Goal: Information Seeking & Learning: Learn about a topic

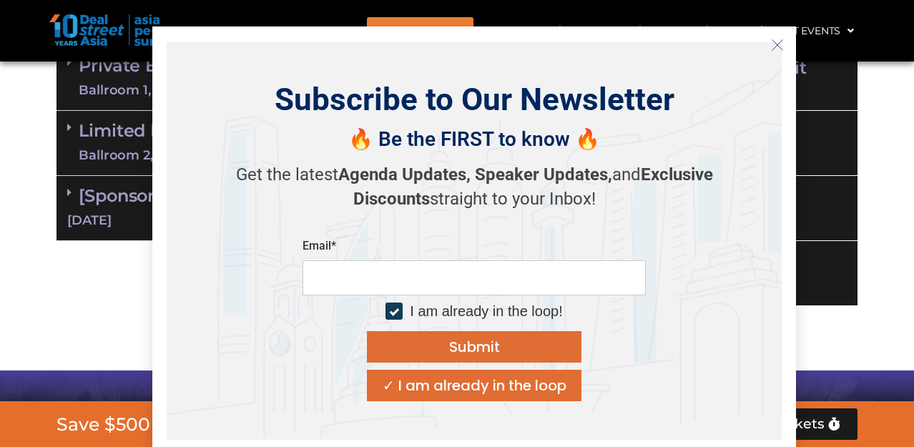
scroll to position [1051, 0]
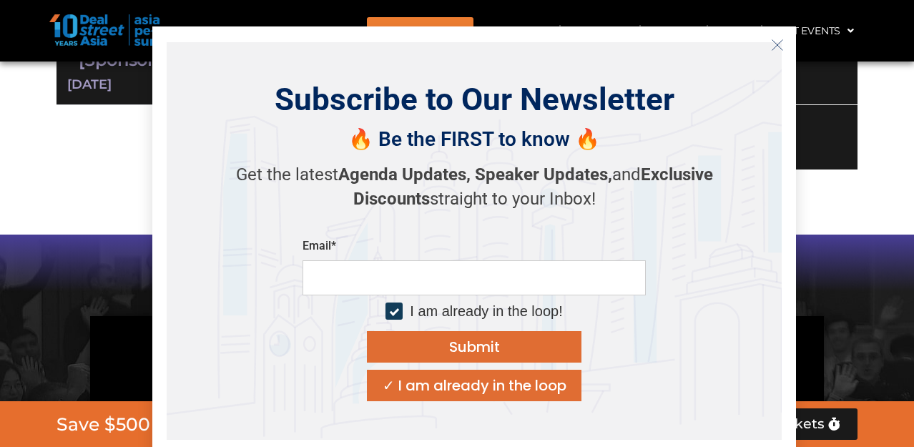
click at [401, 273] on input "email" at bounding box center [474, 277] width 343 height 35
type input "**********"
click at [443, 354] on button "Submit" at bounding box center [474, 346] width 215 height 31
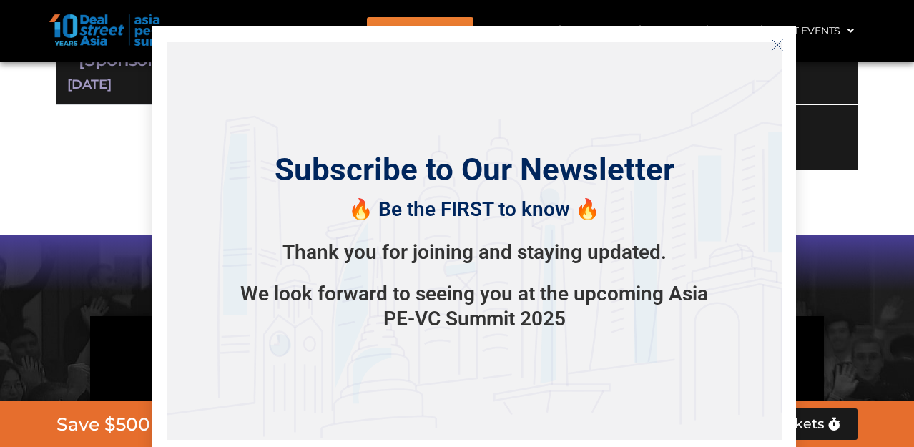
click at [782, 47] on icon "Close" at bounding box center [777, 45] width 13 height 13
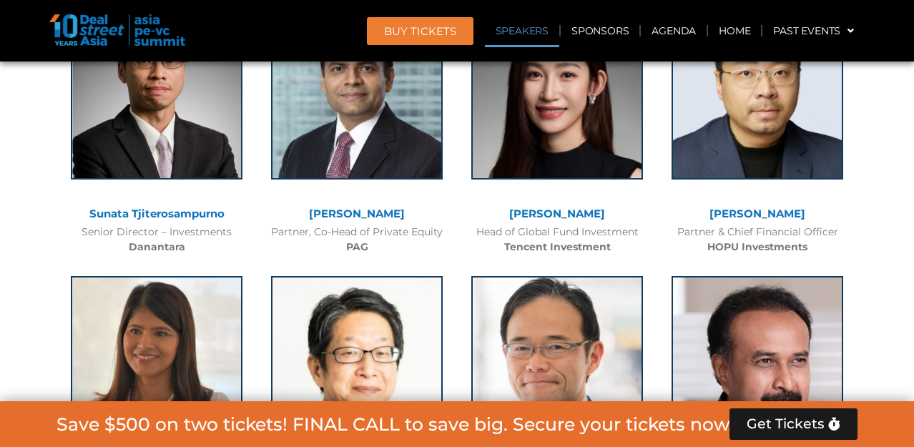
scroll to position [1689, 0]
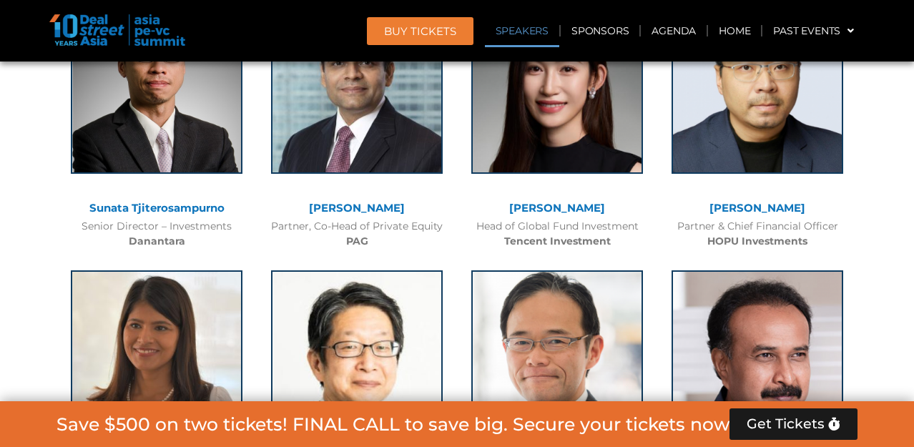
click at [551, 242] on b "Tencent Investment" at bounding box center [557, 241] width 107 height 13
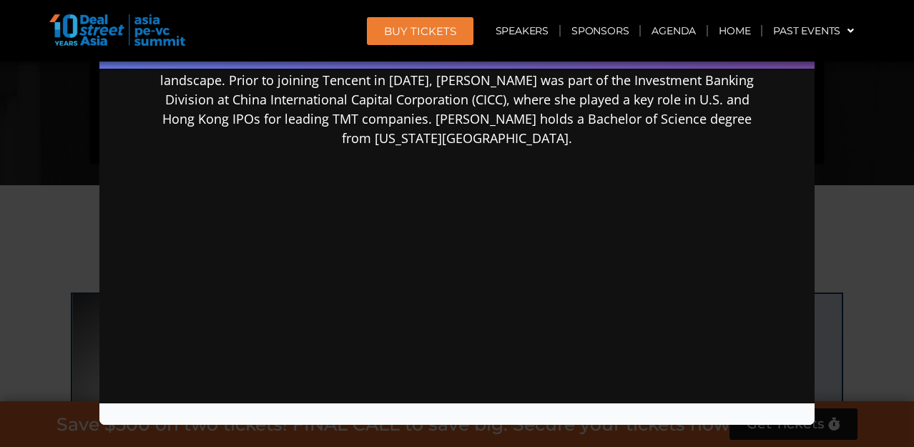
scroll to position [1383, 0]
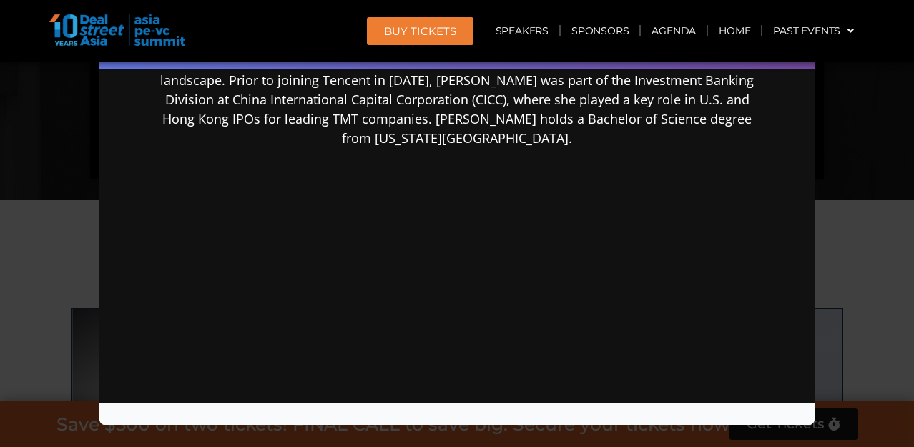
click at [84, 157] on div "Speaker Profile ×" at bounding box center [457, 223] width 914 height 447
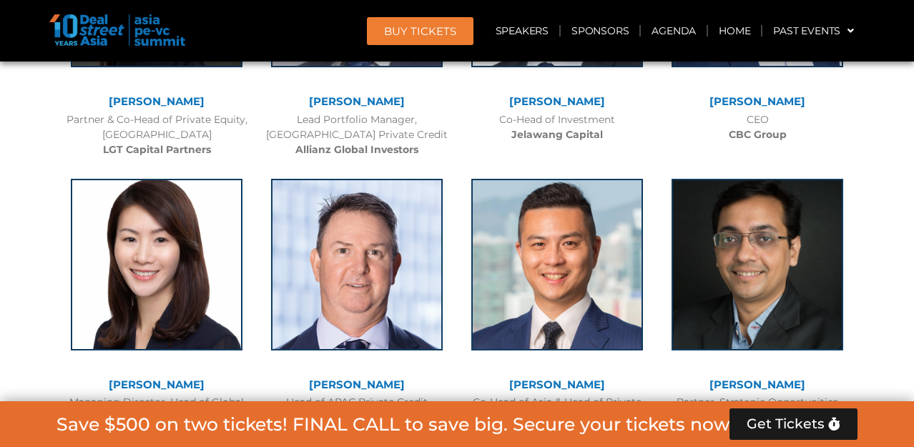
scroll to position [2530, 0]
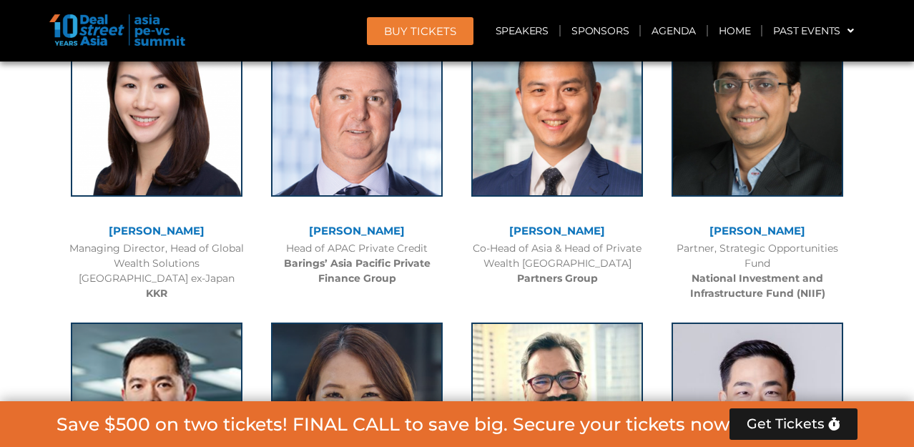
click at [158, 288] on b "KKR" at bounding box center [156, 293] width 21 height 13
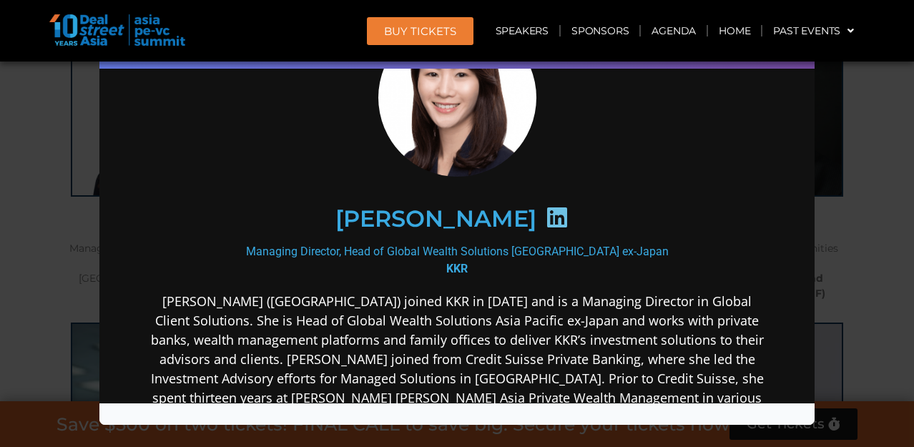
scroll to position [0, 0]
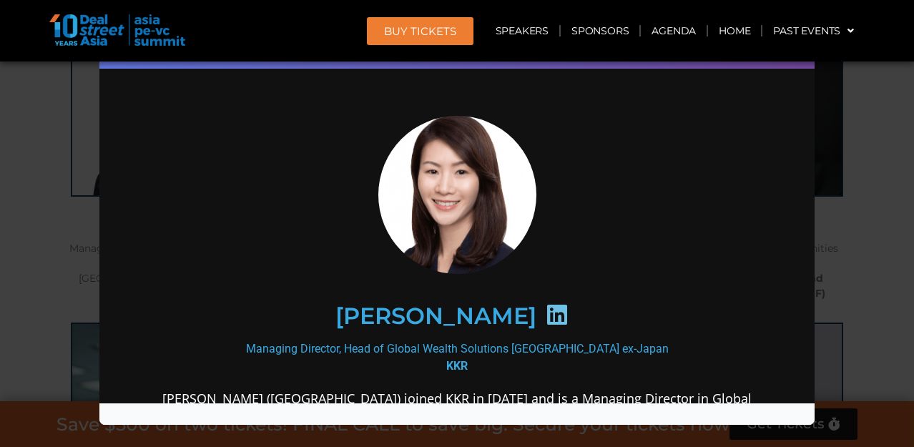
click at [39, 117] on div "Speaker Profile ×" at bounding box center [457, 223] width 914 height 447
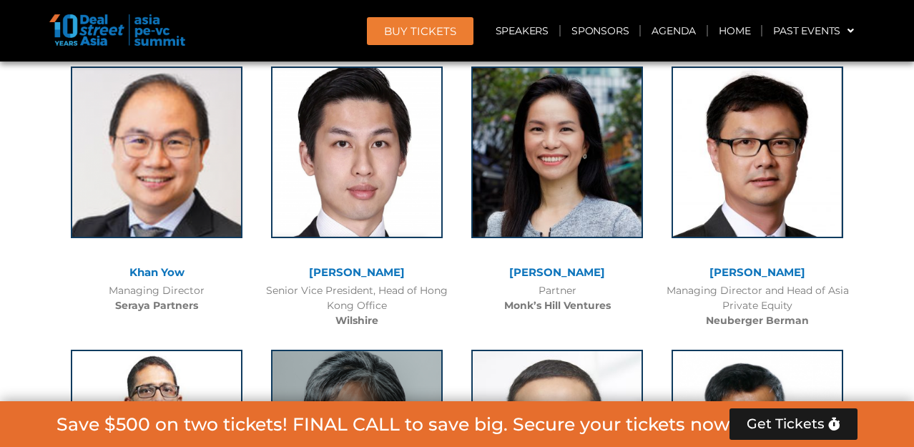
scroll to position [3325, 0]
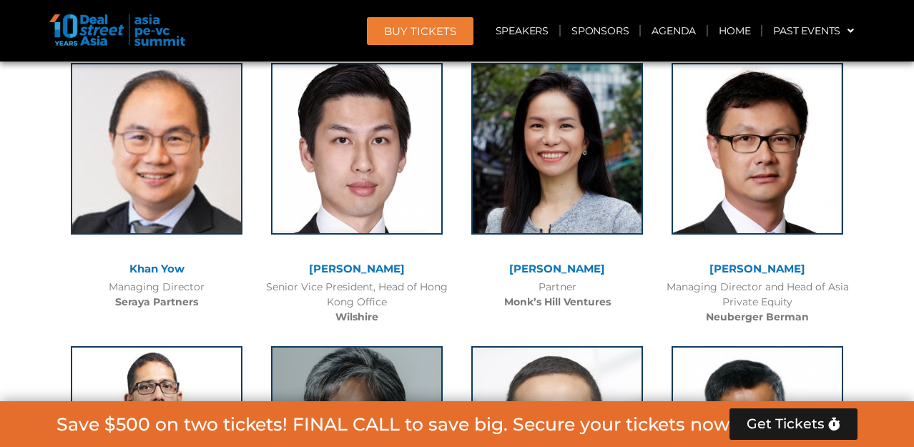
click at [569, 294] on div "Partner Monk’s Hill Ventures" at bounding box center [557, 295] width 186 height 30
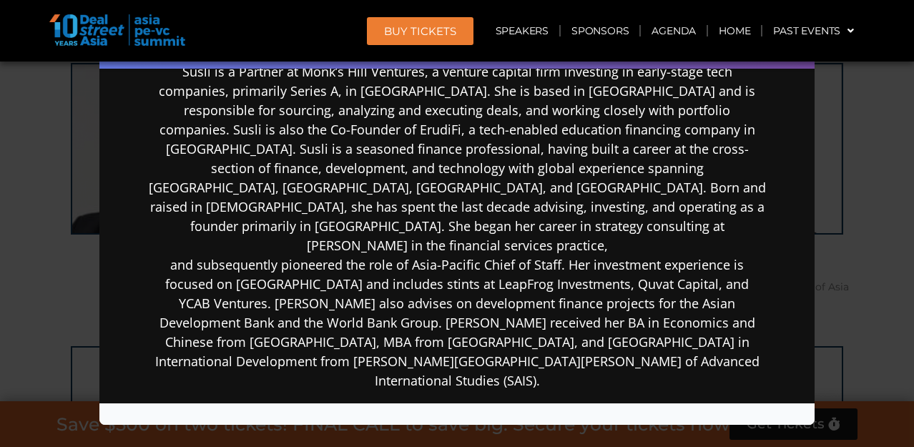
scroll to position [323, 0]
click at [38, 182] on div "Speaker Profile ×" at bounding box center [457, 223] width 914 height 447
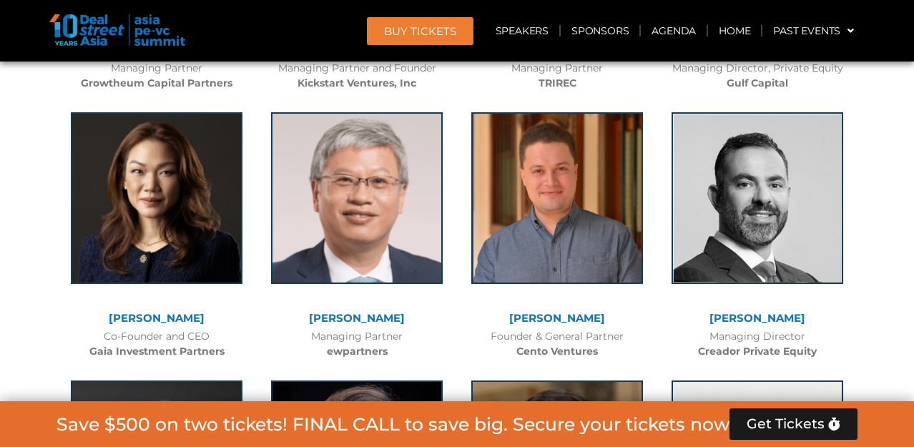
scroll to position [3880, 0]
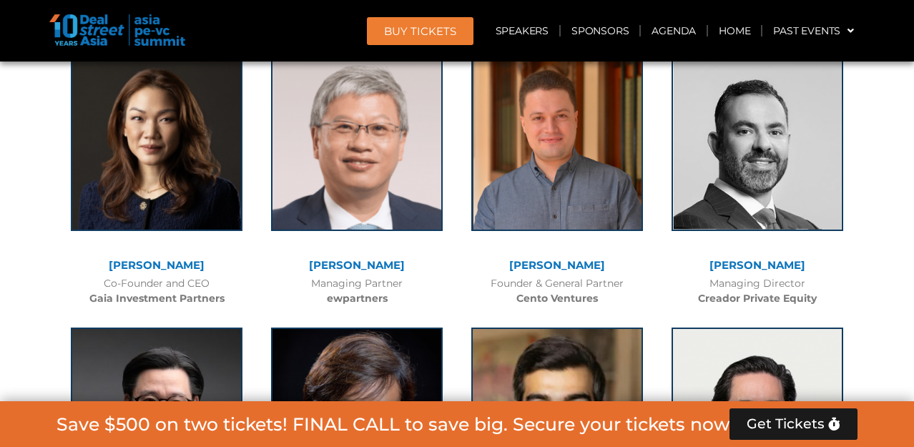
click at [165, 267] on link "[PERSON_NAME]" at bounding box center [157, 265] width 96 height 14
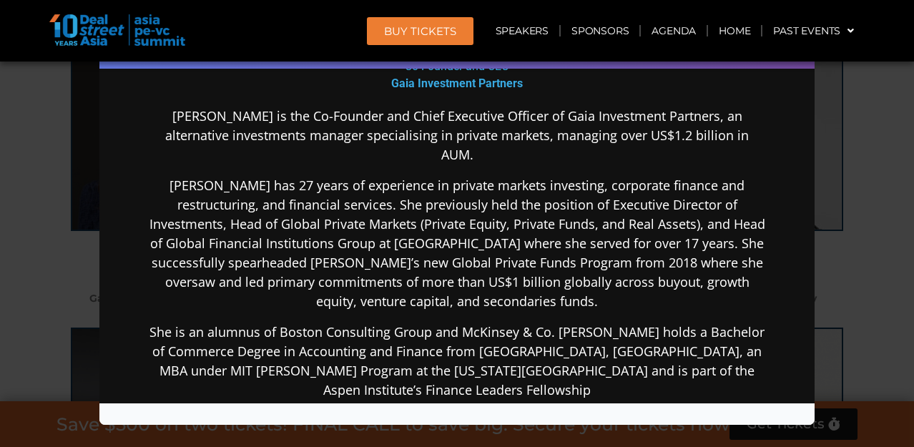
scroll to position [284, 0]
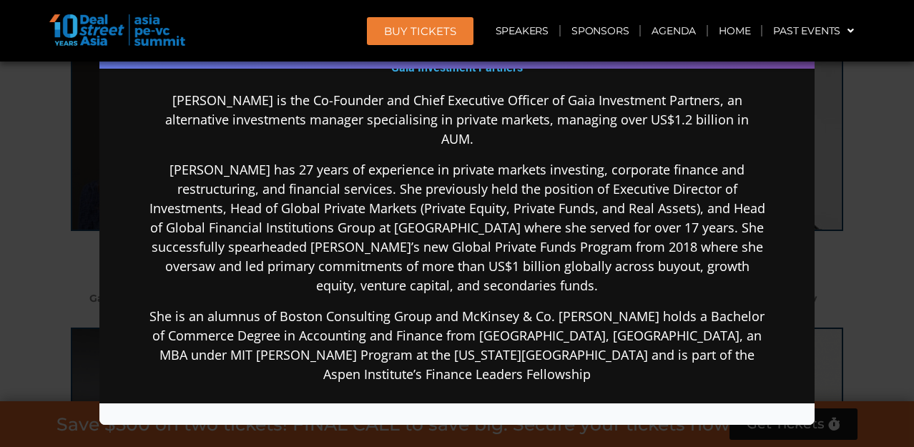
click at [526, 318] on p "She is an alumnus of Boston Consulting Group and McKinsey & Co. [PERSON_NAME] h…" at bounding box center [457, 345] width 618 height 77
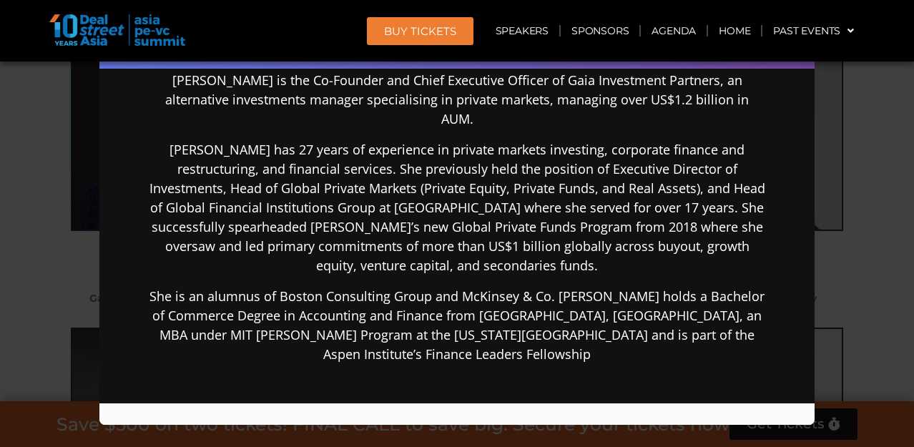
scroll to position [305, 0]
click at [82, 269] on div "Speaker Profile ×" at bounding box center [457, 223] width 914 height 447
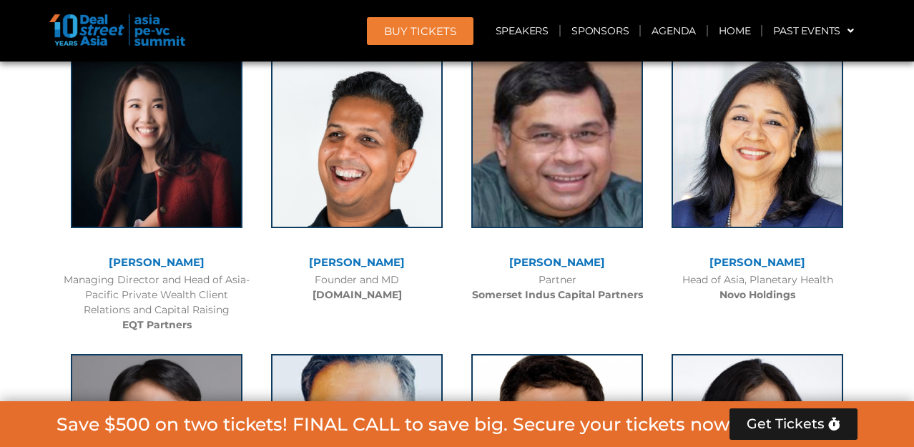
scroll to position [4752, 0]
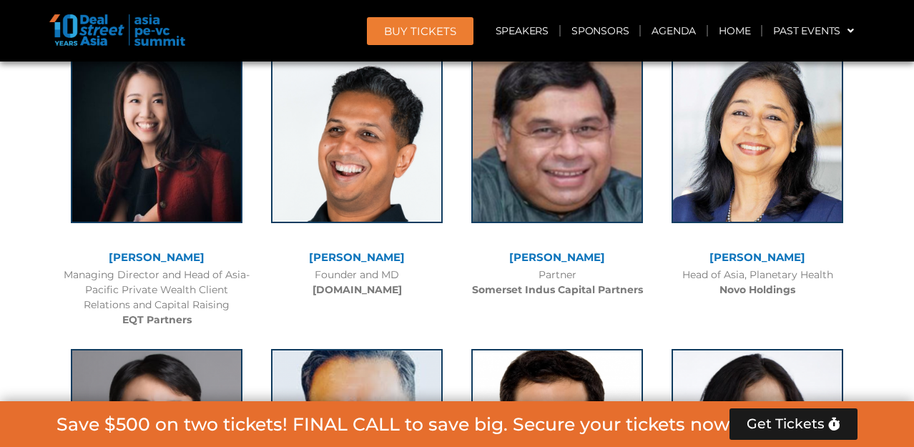
click at [170, 313] on b "EQT Partners" at bounding box center [156, 319] width 69 height 13
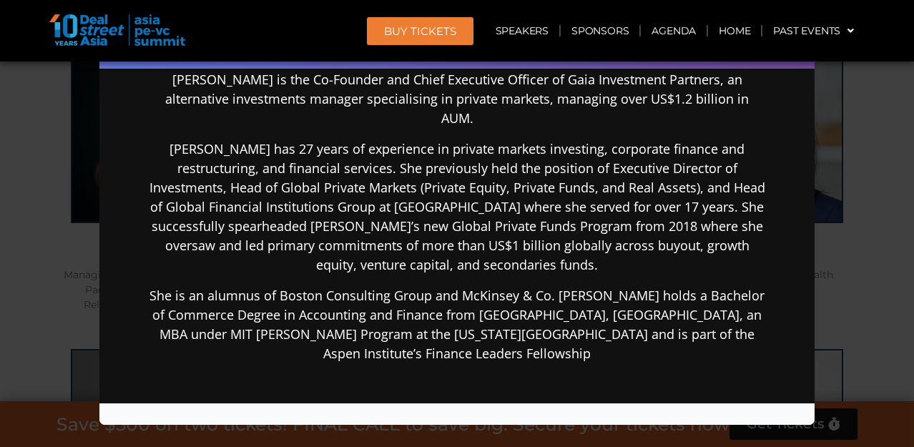
click at [57, 255] on div "Speaker Profile ×" at bounding box center [457, 223] width 914 height 447
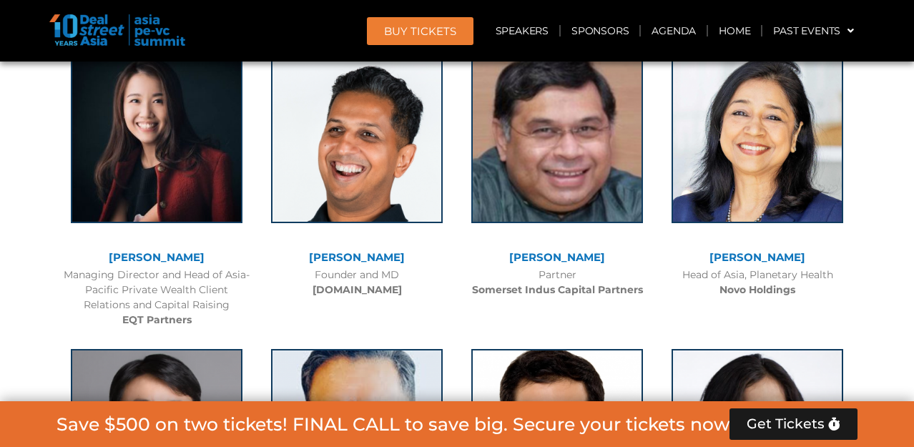
click at [156, 250] on link "[PERSON_NAME]" at bounding box center [157, 257] width 96 height 14
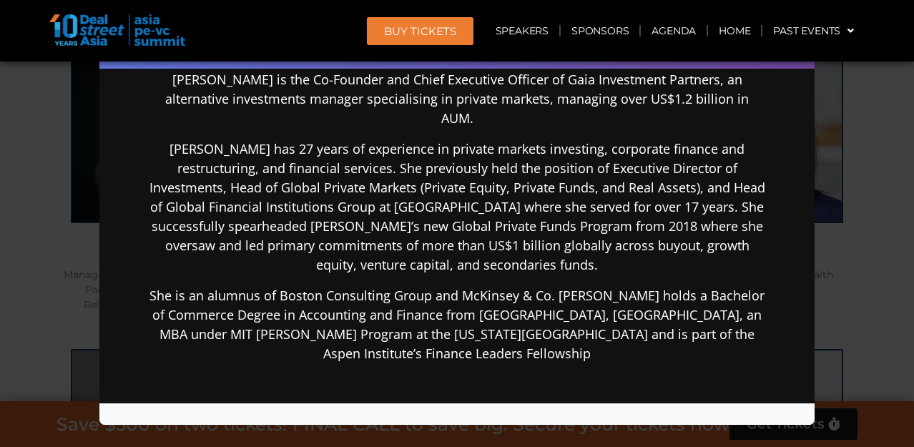
click at [72, 233] on div "Speaker Profile ×" at bounding box center [457, 223] width 914 height 447
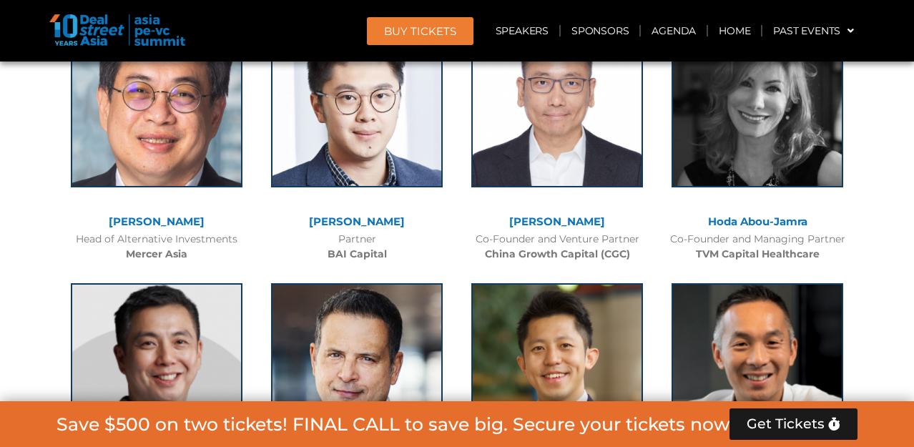
scroll to position [5372, 0]
